Goal: Information Seeking & Learning: Check status

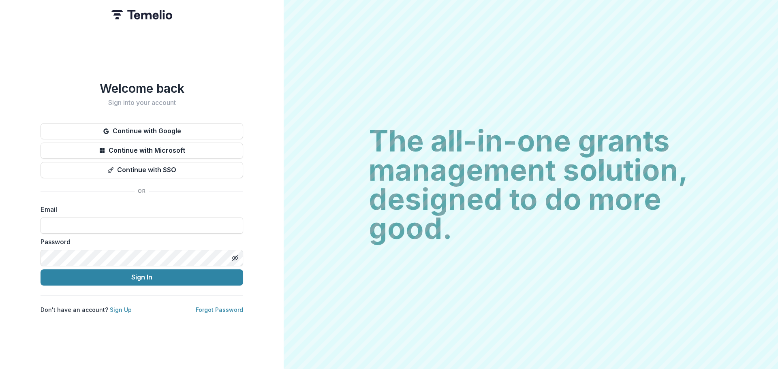
click at [90, 227] on input at bounding box center [142, 226] width 203 height 16
type input "**********"
click at [113, 276] on button "Sign In" at bounding box center [142, 278] width 203 height 16
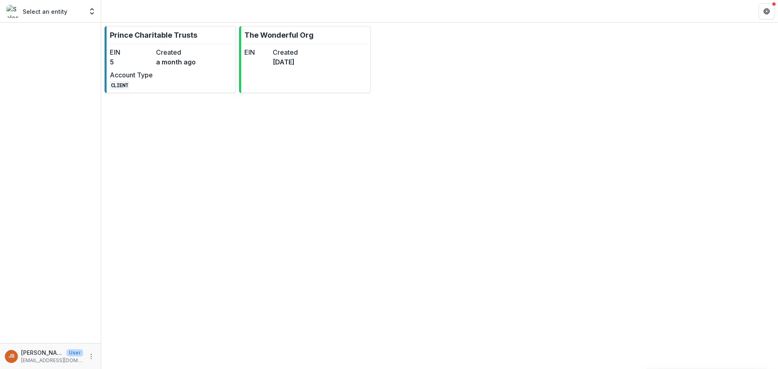
click at [157, 35] on p "Prince Charitable Trusts" at bounding box center [154, 35] width 88 height 11
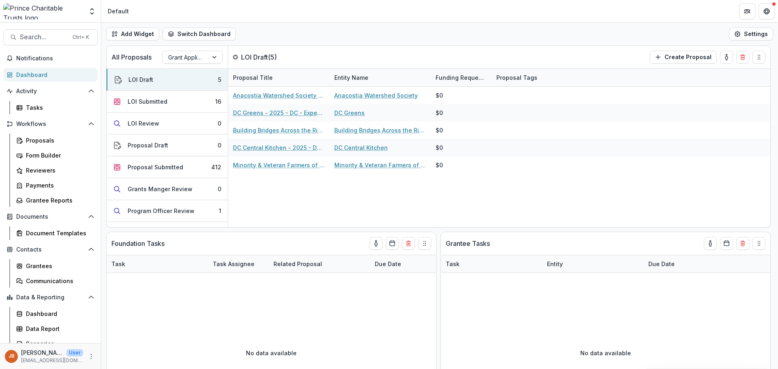
click at [163, 168] on div "Proposal Submitted" at bounding box center [156, 167] width 56 height 9
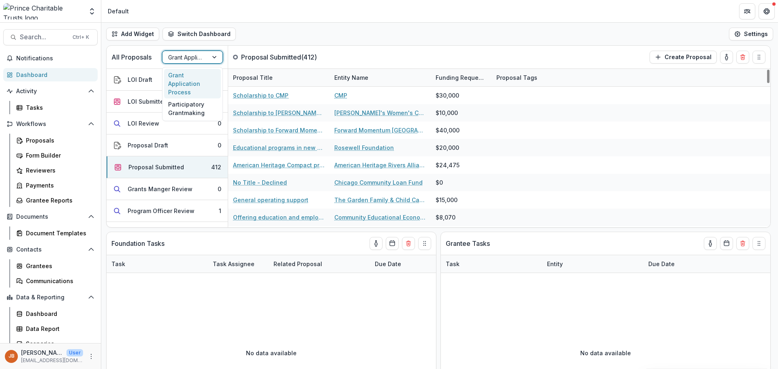
click at [216, 58] on div at bounding box center [215, 57] width 15 height 12
click at [188, 77] on div "Grant Application Process" at bounding box center [192, 84] width 57 height 30
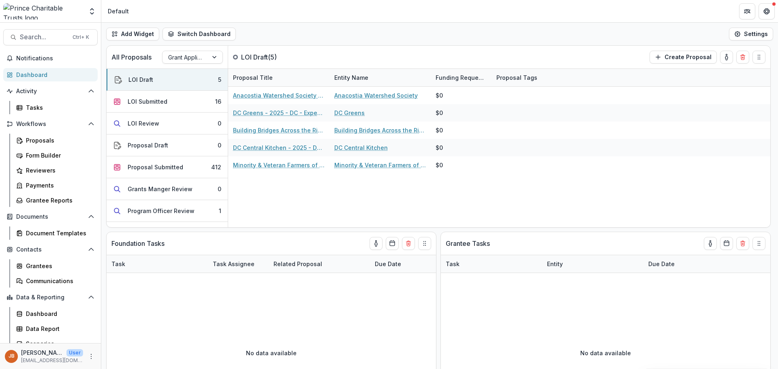
click at [153, 97] on button "LOI Submitted 16" at bounding box center [167, 102] width 121 height 22
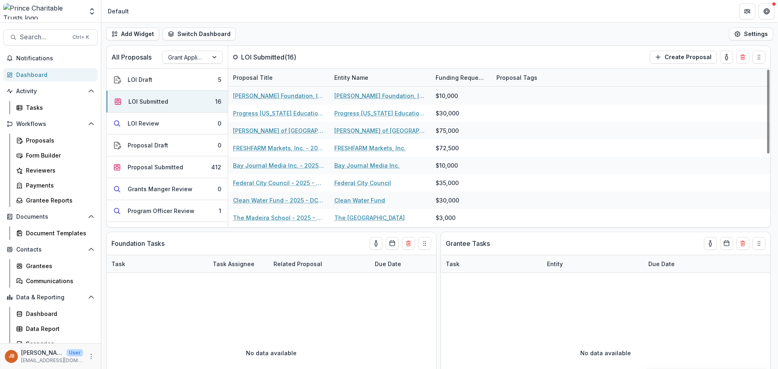
scroll to position [138, 0]
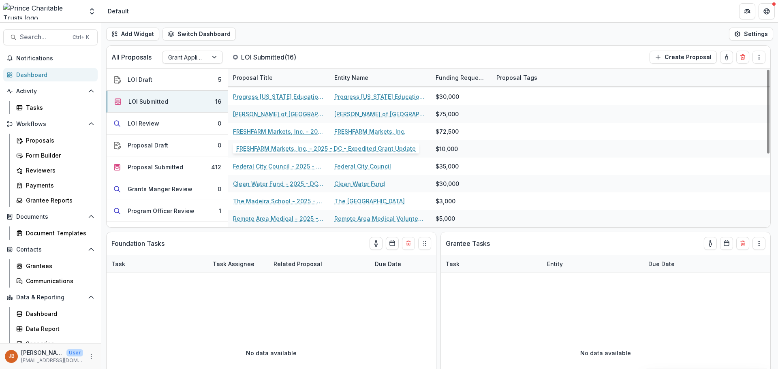
click at [258, 131] on link "FRESHFARM Markets, Inc. - 2025 - DC - Expedited Grant Update" at bounding box center [279, 131] width 92 height 9
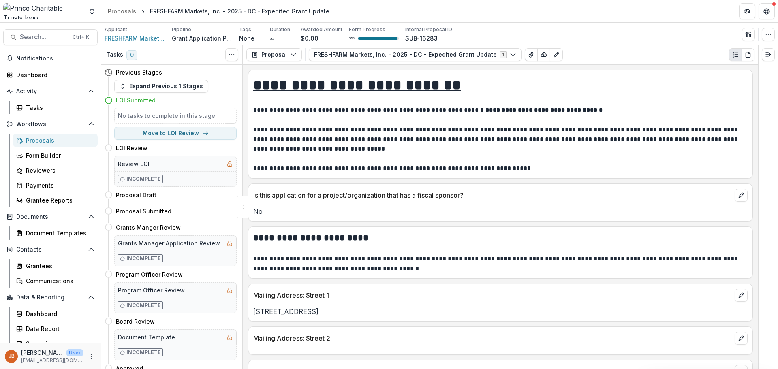
click at [125, 12] on div "Proposals" at bounding box center [122, 11] width 28 height 9
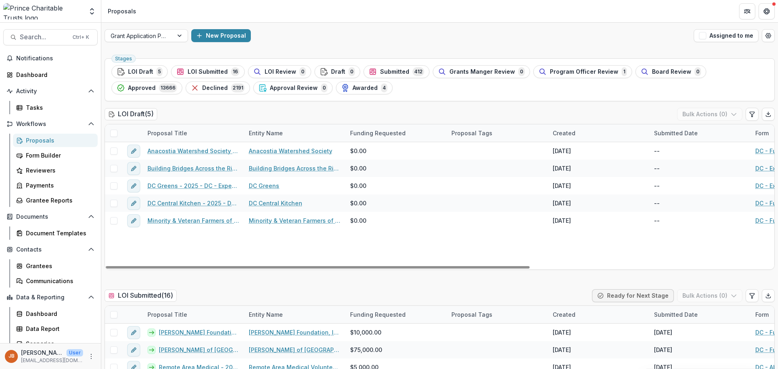
click at [200, 73] on span "LOI Submitted" at bounding box center [208, 71] width 40 height 7
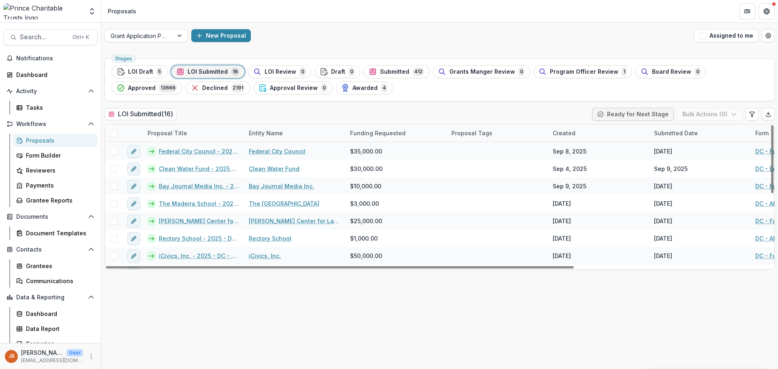
scroll to position [152, 0]
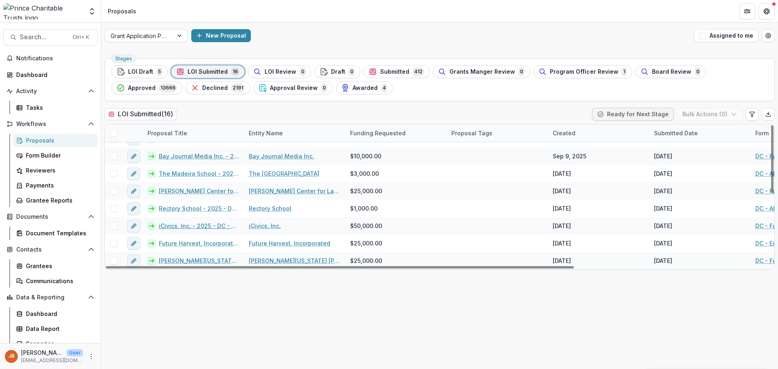
click at [191, 227] on link "iCivics, Inc. - 2025 - DC - Full Application" at bounding box center [199, 226] width 80 height 9
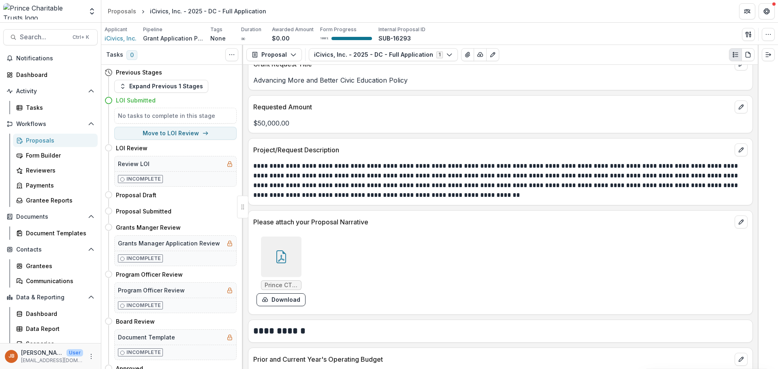
scroll to position [932, 0]
click at [291, 265] on div at bounding box center [281, 256] width 41 height 41
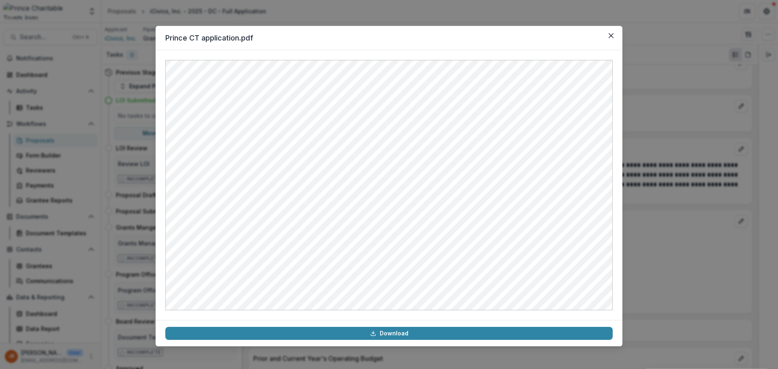
click at [611, 37] on icon "Close" at bounding box center [611, 35] width 5 height 5
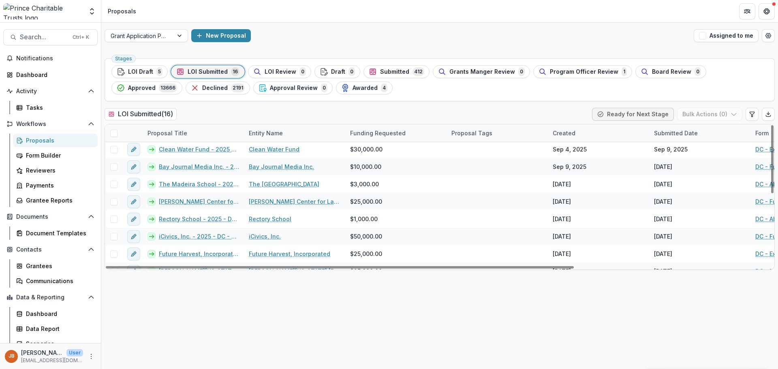
scroll to position [152, 0]
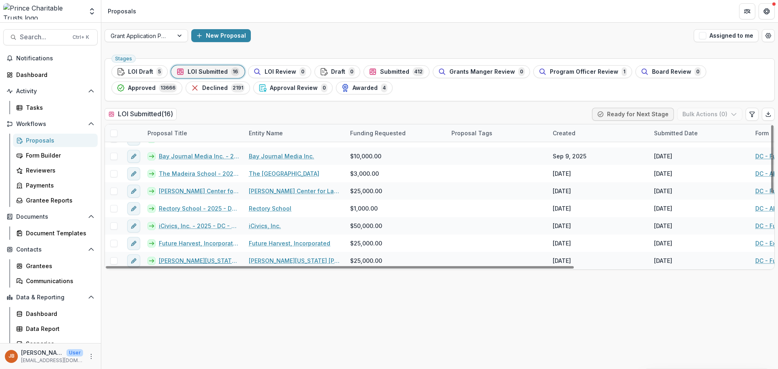
click at [196, 261] on link "[PERSON_NAME][US_STATE] [PERSON_NAME] Agriculture Research Center - 2025 - DC -…" at bounding box center [199, 261] width 80 height 9
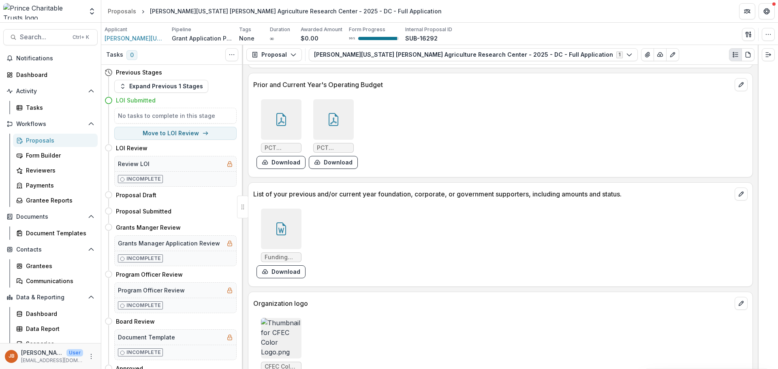
scroll to position [1256, 0]
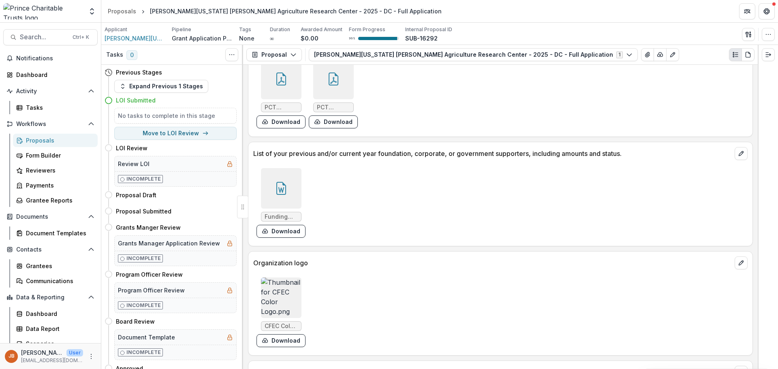
click at [284, 192] on icon at bounding box center [281, 188] width 13 height 13
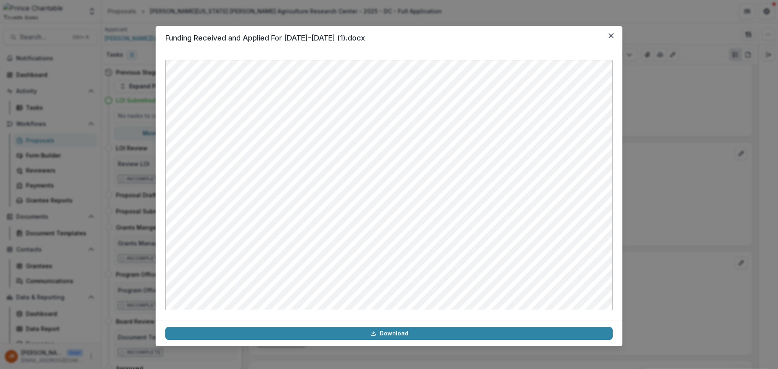
click at [612, 34] on icon "Close" at bounding box center [611, 35] width 5 height 5
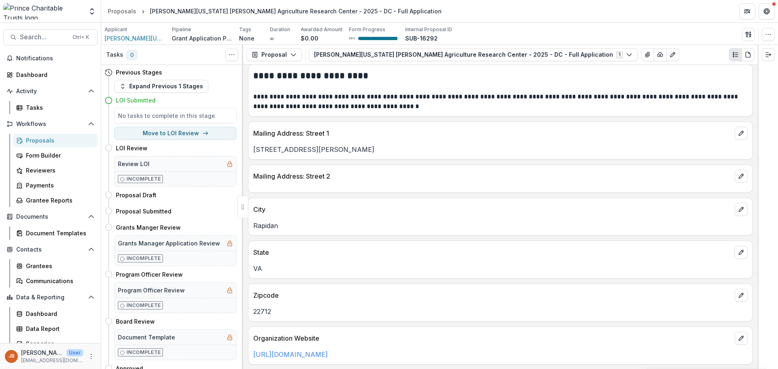
scroll to position [0, 0]
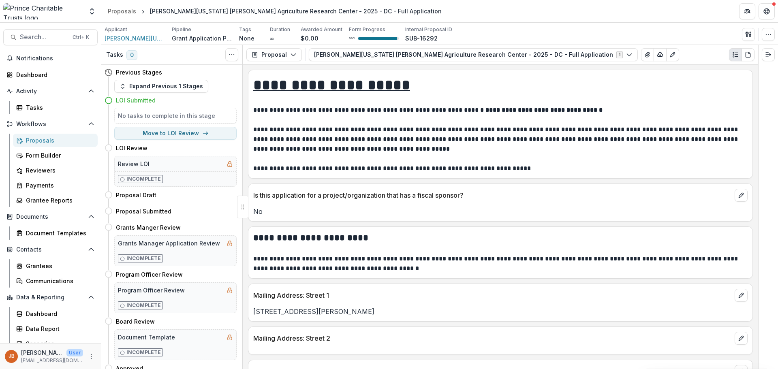
click at [626, 55] on icon "button" at bounding box center [629, 54] width 6 height 6
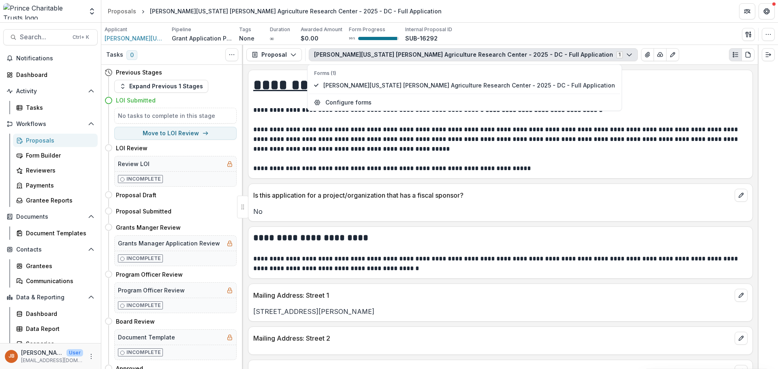
click at [606, 90] on h1 "**********" at bounding box center [500, 85] width 494 height 20
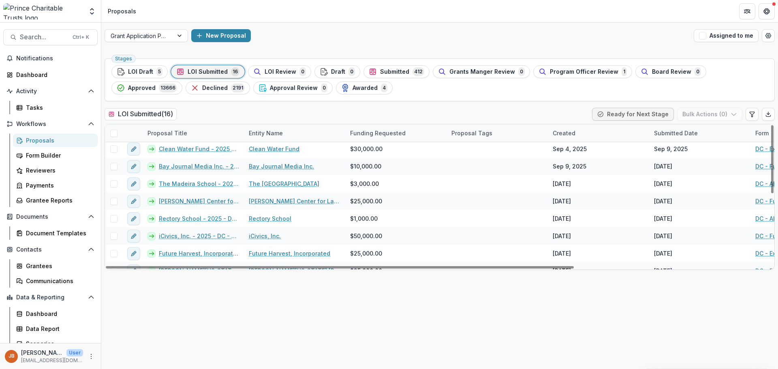
scroll to position [152, 0]
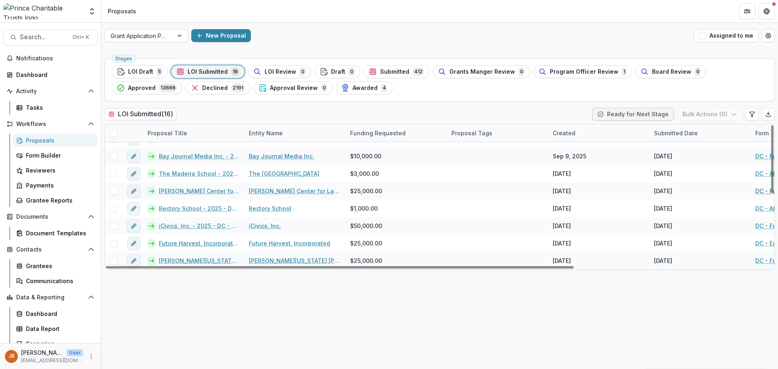
click at [180, 244] on link "Future Harvest, Incorporated - 2025 - DC - Expedited Grant Update" at bounding box center [199, 243] width 80 height 9
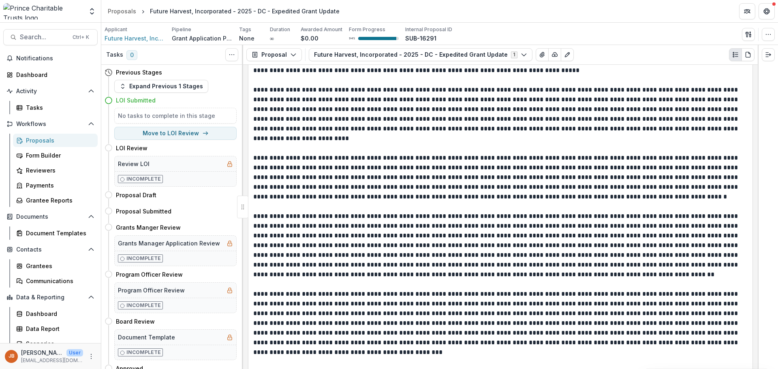
scroll to position [993, 0]
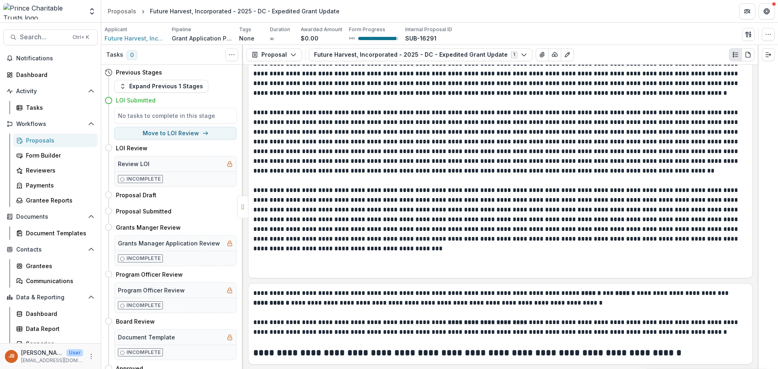
click at [484, 261] on p at bounding box center [500, 259] width 494 height 10
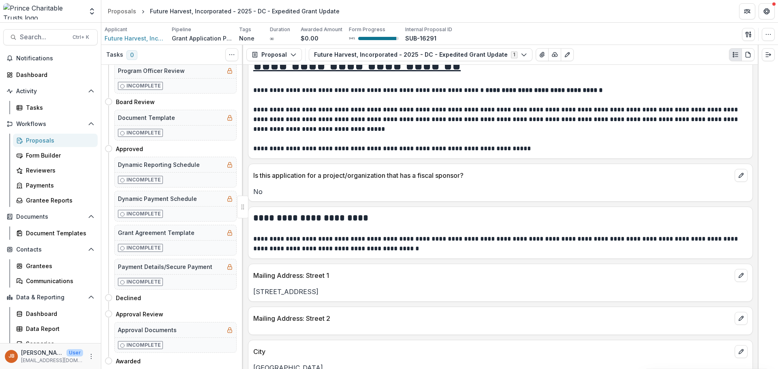
scroll to position [0, 0]
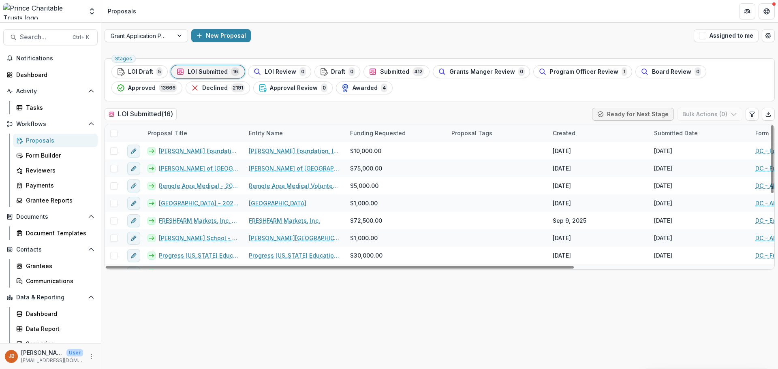
click at [134, 71] on span "LOI Draft" at bounding box center [140, 71] width 25 height 7
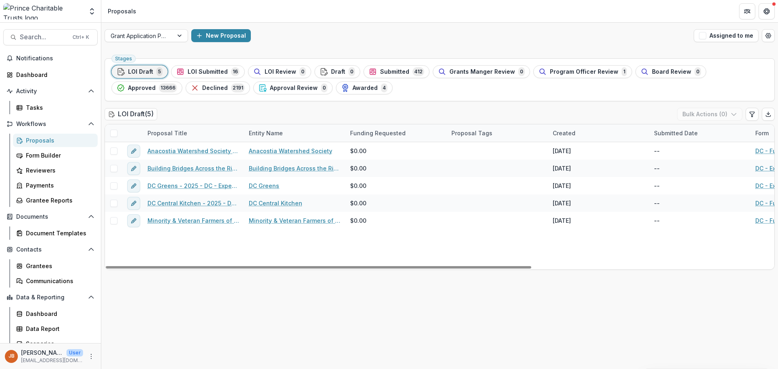
drag, startPoint x: 259, startPoint y: 266, endPoint x: 179, endPoint y: 271, distance: 80.4
click at [179, 269] on div at bounding box center [319, 267] width 426 height 2
drag, startPoint x: 329, startPoint y: 267, endPoint x: 110, endPoint y: 288, distance: 219.9
click at [110, 269] on div at bounding box center [319, 267] width 426 height 2
